Goal: Navigation & Orientation: Find specific page/section

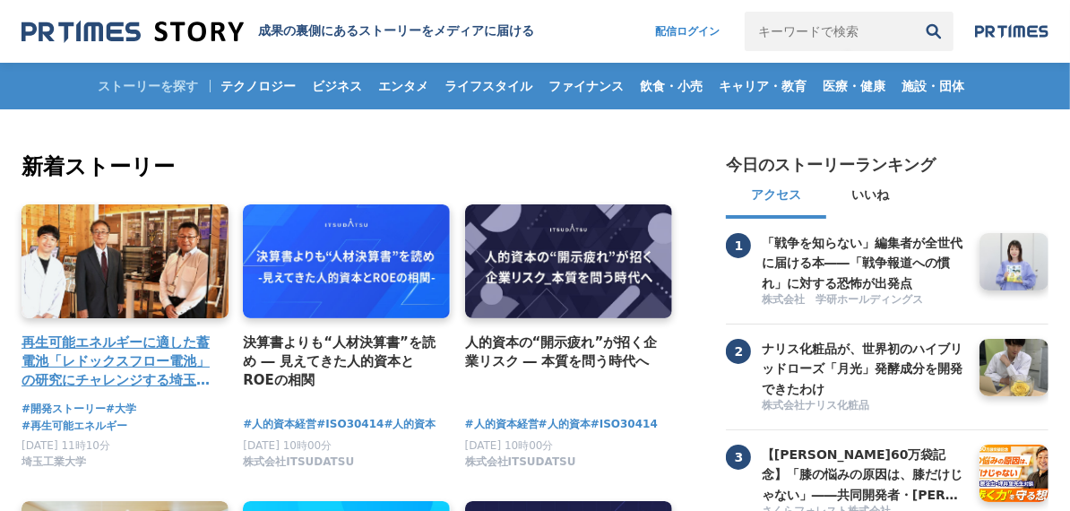
click at [206, 243] on link at bounding box center [125, 262] width 218 height 120
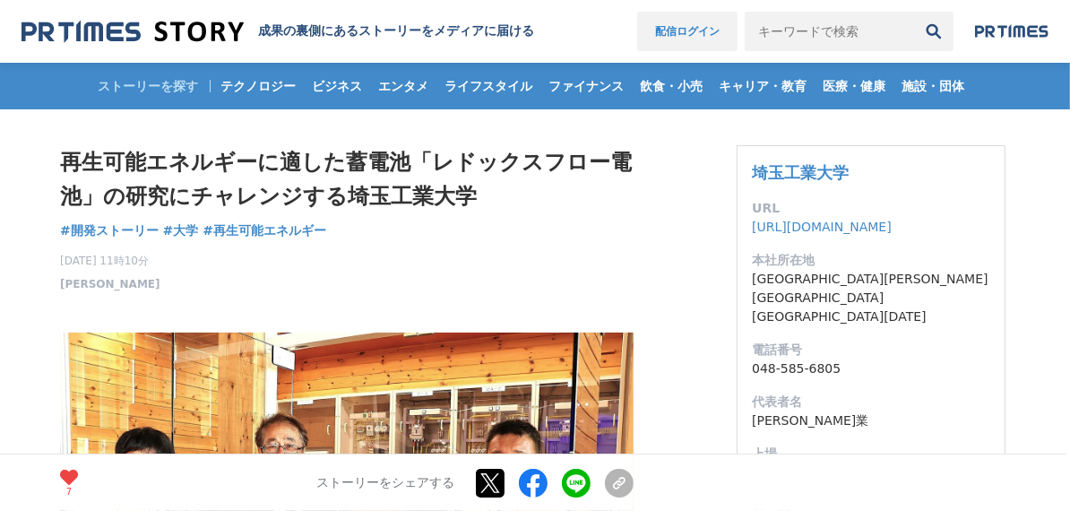
click at [675, 27] on link "配信ログイン" at bounding box center [687, 31] width 100 height 39
